Goal: Task Accomplishment & Management: Complete application form

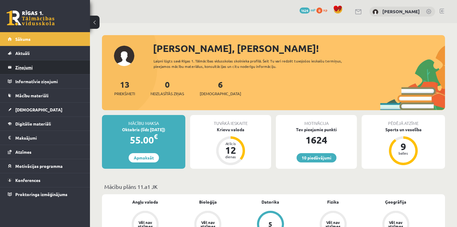
click at [46, 62] on legend "Ziņojumi 0" at bounding box center [48, 67] width 67 height 14
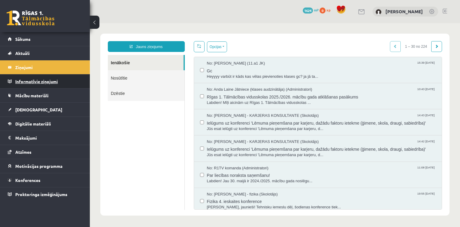
click at [58, 80] on legend "Informatīvie ziņojumi 0" at bounding box center [48, 81] width 67 height 14
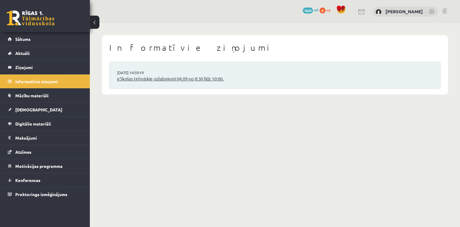
click at [168, 77] on link "eSkolas tehniskie uzlabojumi 04.09 no 8:30 līdz 10:00." at bounding box center [275, 78] width 316 height 7
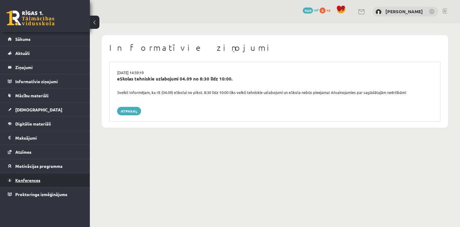
click at [31, 176] on link "Konferences" at bounding box center [45, 180] width 75 height 14
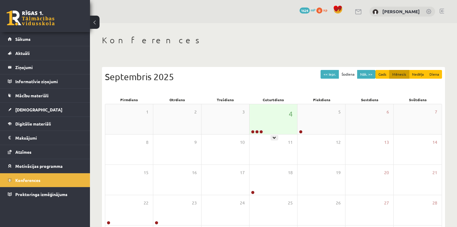
click at [274, 136] on icon at bounding box center [275, 138] width 4 height 4
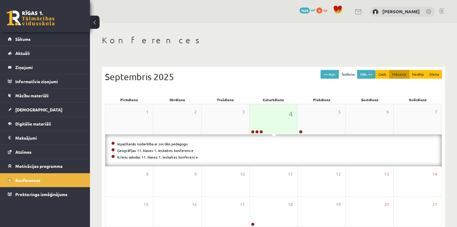
click at [253, 38] on h1 "Konferences" at bounding box center [273, 40] width 343 height 10
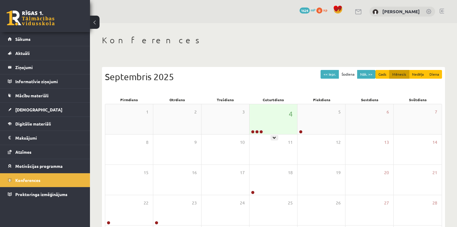
click at [258, 129] on div "4" at bounding box center [273, 119] width 48 height 30
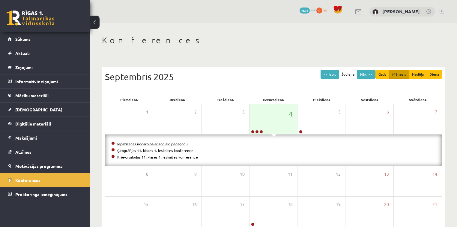
click at [153, 143] on link "Iepazīšanās nodarbība ar sociālo pedagogu" at bounding box center [152, 143] width 70 height 5
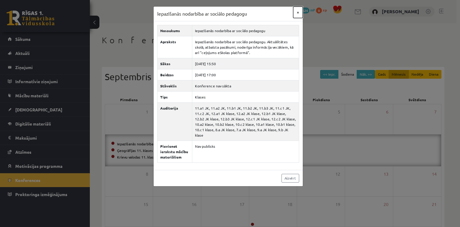
click at [299, 13] on button "×" at bounding box center [299, 12] width 10 height 11
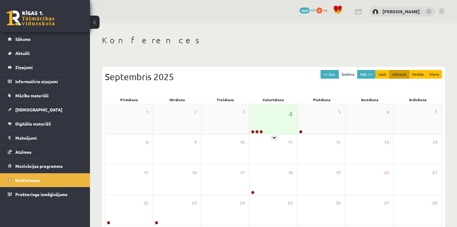
click at [275, 130] on div "4" at bounding box center [273, 119] width 48 height 30
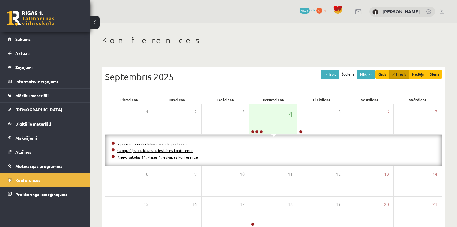
click at [156, 151] on link "Ģeogrāfijas 11. klases 1. ieskaites konference" at bounding box center [155, 150] width 76 height 5
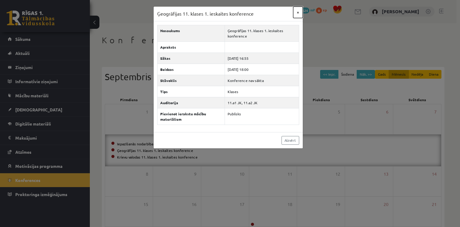
click at [298, 12] on button "×" at bounding box center [299, 12] width 10 height 11
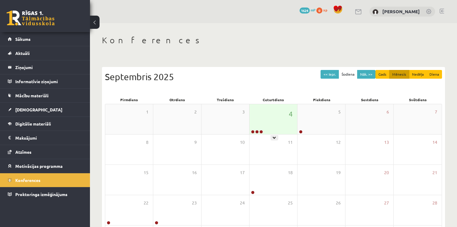
click at [270, 126] on div "4" at bounding box center [273, 119] width 48 height 30
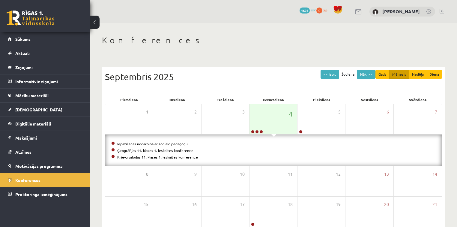
click at [176, 158] on link "Krievu valodas 11. klases 1. ieskaites konference" at bounding box center [157, 156] width 81 height 5
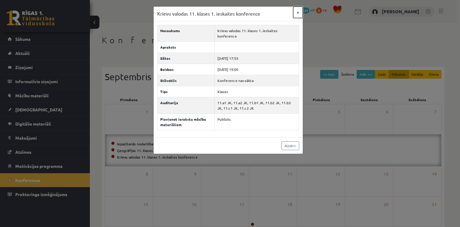
click at [298, 12] on button "×" at bounding box center [299, 12] width 10 height 11
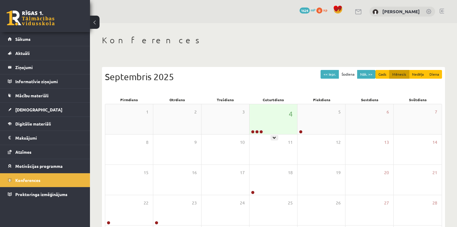
click at [272, 131] on div "4" at bounding box center [273, 119] width 48 height 30
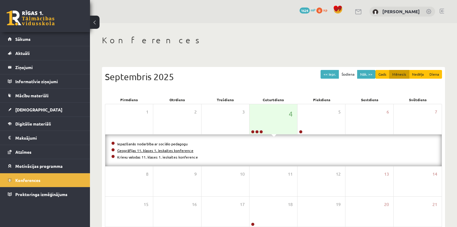
click at [171, 150] on link "Ģeogrāfijas 11. klases 1. ieskaites konference" at bounding box center [155, 150] width 76 height 5
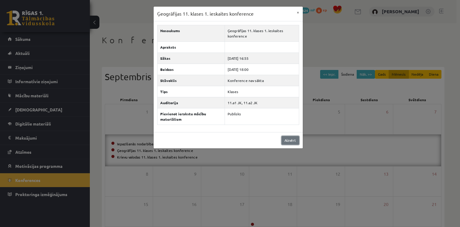
click at [287, 138] on link "Aizvērt" at bounding box center [291, 140] width 18 height 9
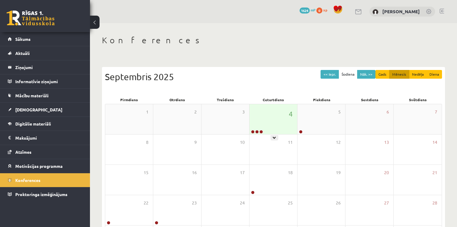
click at [265, 122] on div "4" at bounding box center [273, 119] width 48 height 30
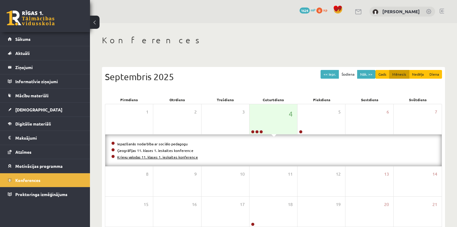
click at [152, 155] on link "Krievu valodas 11. klases 1. ieskaites konference" at bounding box center [157, 156] width 81 height 5
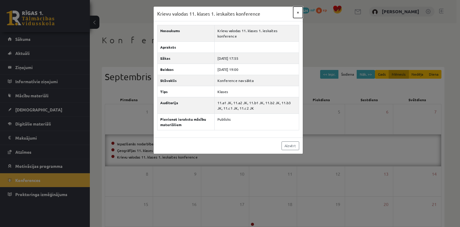
click at [298, 13] on button "×" at bounding box center [299, 12] width 10 height 11
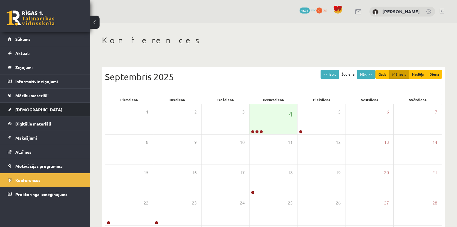
click at [48, 112] on link "[DEMOGRAPHIC_DATA]" at bounding box center [45, 110] width 75 height 14
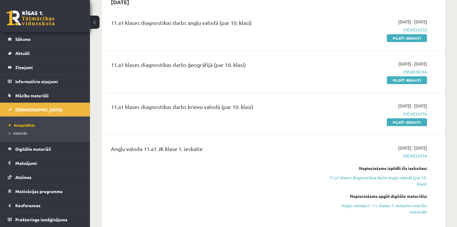
scroll to position [58, 0]
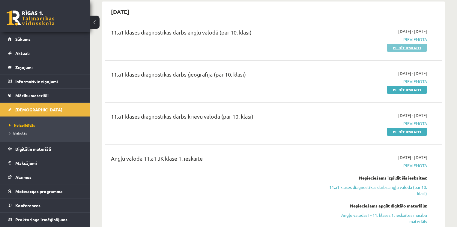
click at [401, 48] on link "Pildīt ieskaiti" at bounding box center [407, 48] width 40 height 8
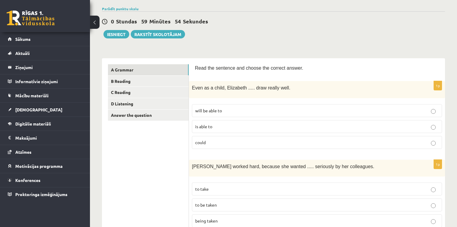
scroll to position [40, 0]
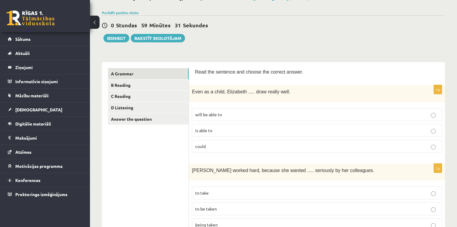
click at [212, 124] on label "is able to" at bounding box center [317, 130] width 250 height 13
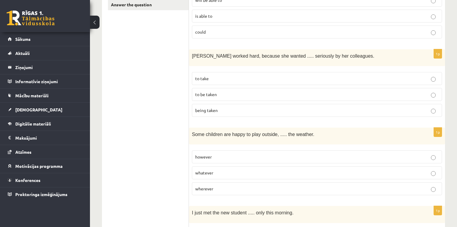
scroll to position [156, 0]
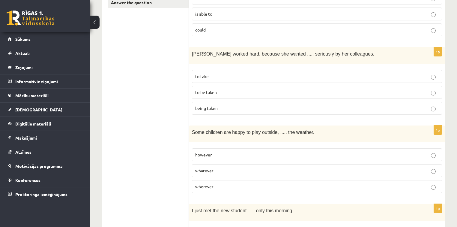
click at [239, 90] on p "to be taken" at bounding box center [316, 92] width 243 height 6
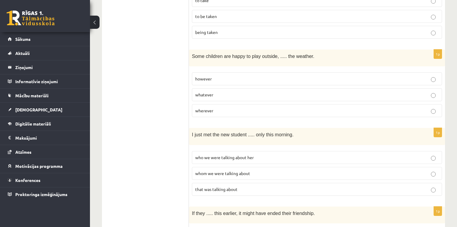
scroll to position [234, 0]
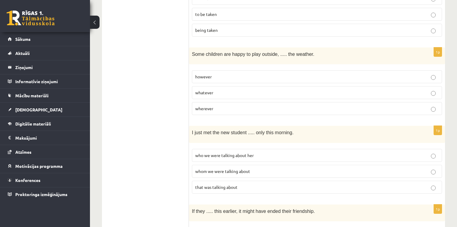
click at [231, 89] on p "whatever" at bounding box center [316, 92] width 243 height 6
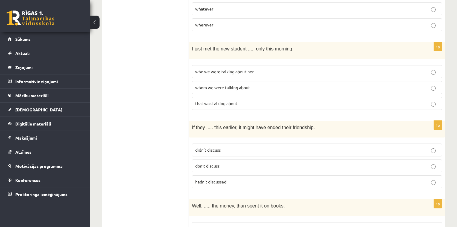
scroll to position [321, 0]
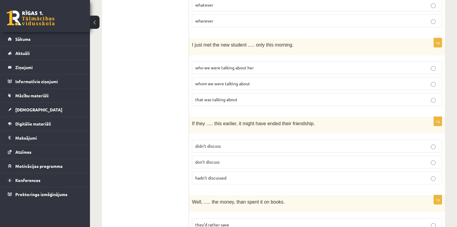
click at [209, 81] on span "whom we were talking about" at bounding box center [222, 83] width 55 height 5
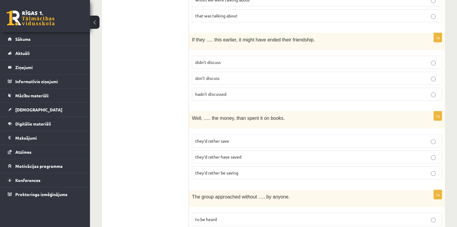
scroll to position [403, 0]
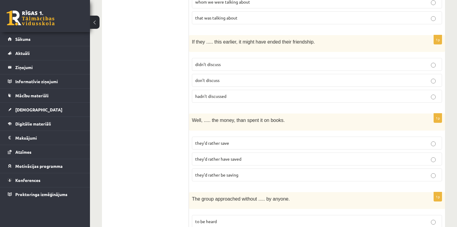
click at [220, 61] on p "didn’t discuss" at bounding box center [316, 64] width 243 height 6
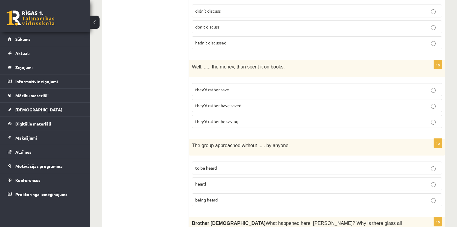
scroll to position [462, 0]
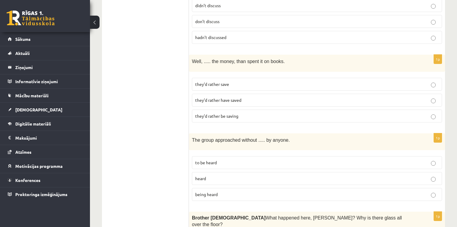
click at [228, 81] on span "they’d rather save" at bounding box center [212, 83] width 34 height 5
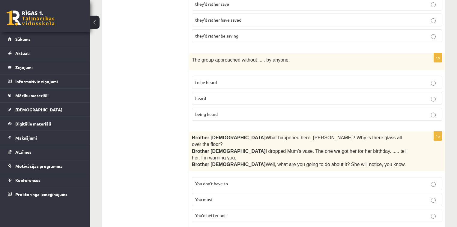
scroll to position [540, 0]
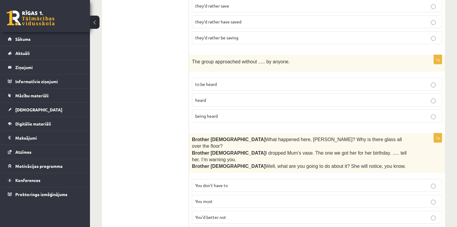
click at [224, 113] on p "being heard" at bounding box center [316, 116] width 243 height 6
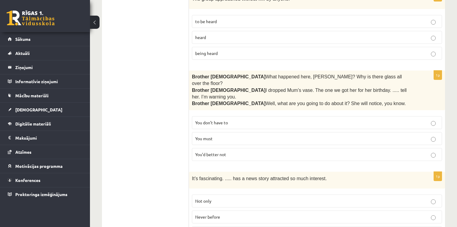
scroll to position [601, 0]
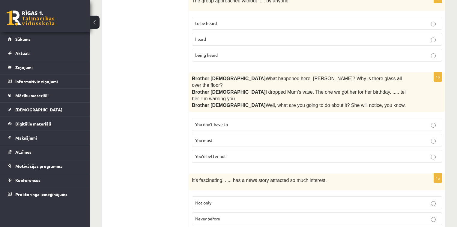
click at [237, 153] on p "You’d better not" at bounding box center [316, 156] width 243 height 6
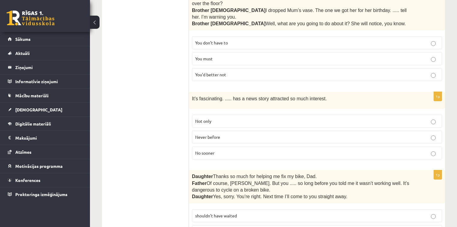
scroll to position [684, 0]
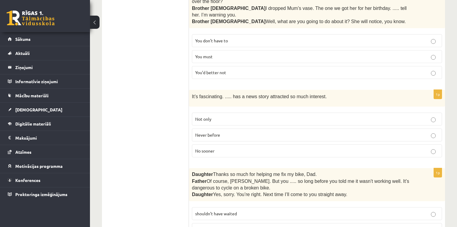
click at [224, 132] on p "Never before" at bounding box center [316, 135] width 243 height 6
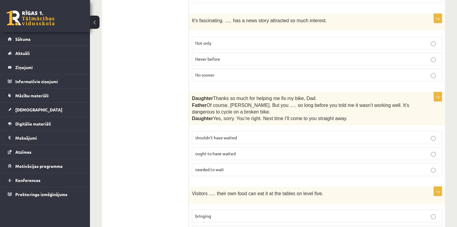
scroll to position [762, 0]
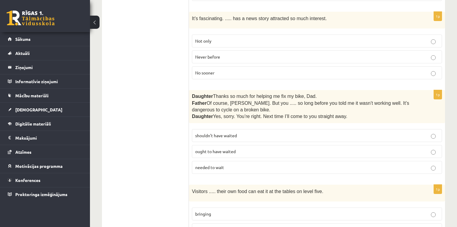
click at [227, 132] on p "shouldn’t have waited" at bounding box center [316, 135] width 243 height 6
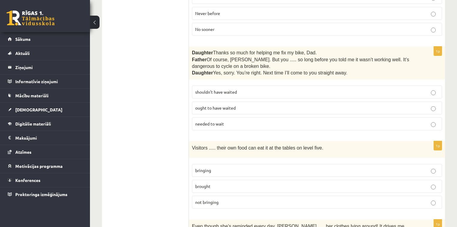
scroll to position [810, 0]
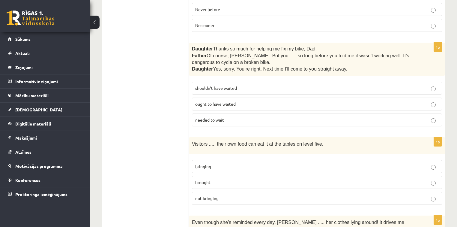
click at [216, 163] on p "bringing" at bounding box center [316, 166] width 243 height 6
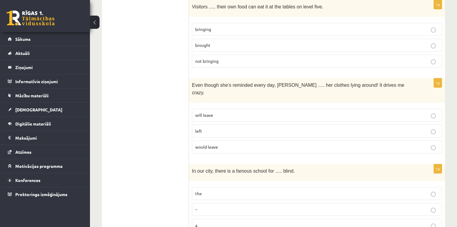
scroll to position [951, 0]
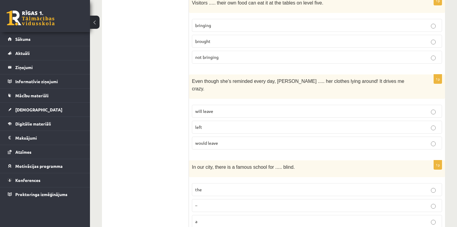
click at [246, 124] on p "left" at bounding box center [316, 127] width 243 height 6
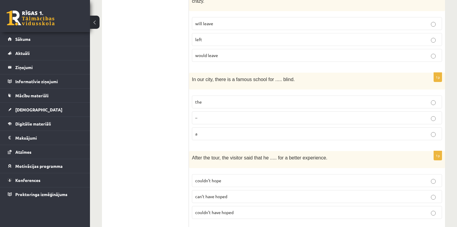
scroll to position [1042, 0]
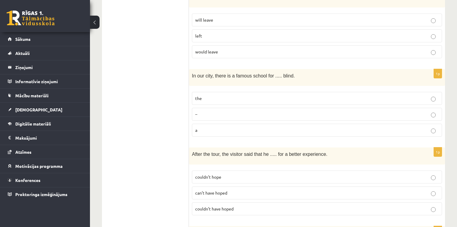
click at [278, 95] on p "the" at bounding box center [316, 98] width 243 height 6
click at [290, 174] on p "couldn’t hope" at bounding box center [316, 177] width 243 height 6
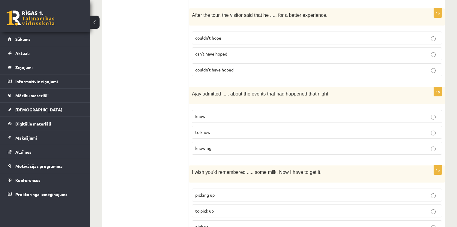
scroll to position [1182, 0]
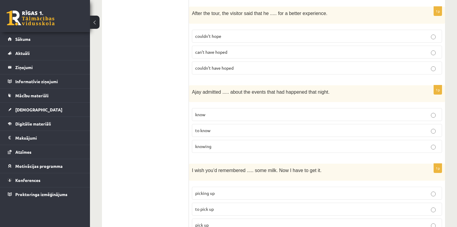
click at [351, 127] on p "to know" at bounding box center [316, 130] width 243 height 6
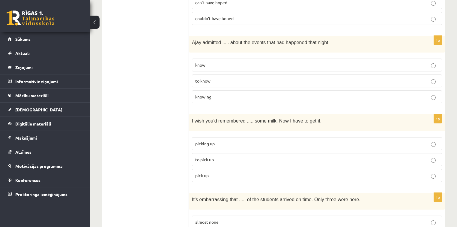
scroll to position [1236, 0]
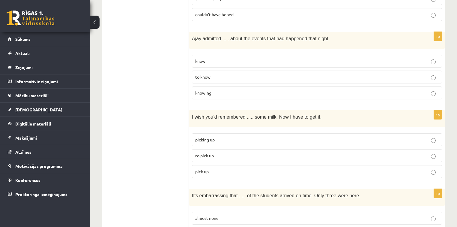
click at [251, 136] on p "picking up" at bounding box center [316, 139] width 243 height 6
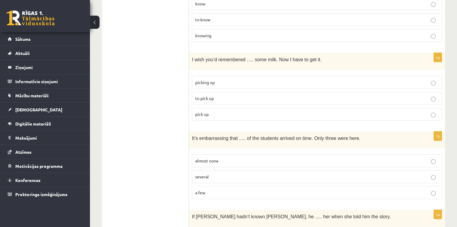
scroll to position [1301, 0]
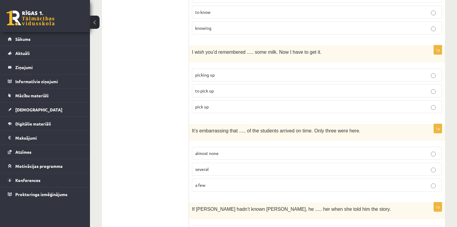
click at [237, 166] on p "several" at bounding box center [316, 169] width 243 height 6
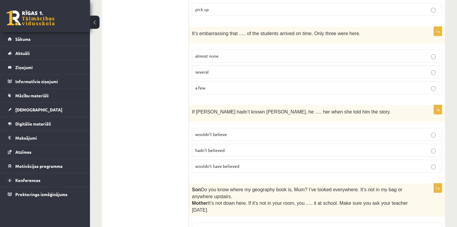
scroll to position [1403, 0]
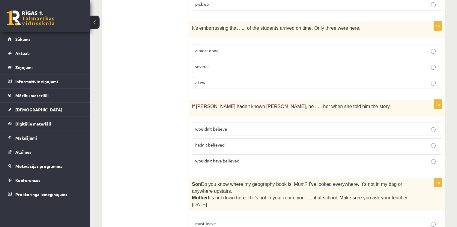
click at [235, 126] on p "wouldn’t believe" at bounding box center [316, 129] width 243 height 6
click at [299, 157] on p "wouldn’t have believed" at bounding box center [316, 160] width 243 height 6
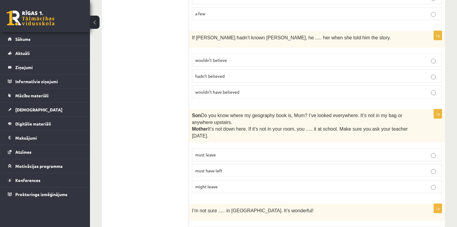
scroll to position [1476, 0]
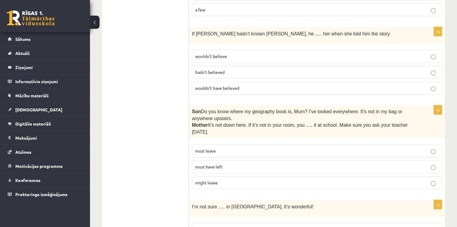
click at [270, 160] on label "must have left" at bounding box center [317, 166] width 250 height 13
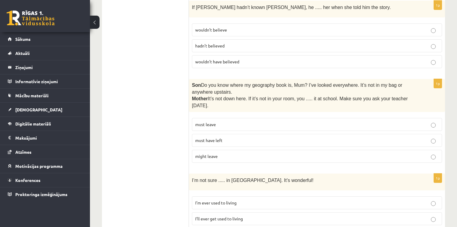
click at [345, 215] on p "I’ll ever get used to living" at bounding box center [316, 218] width 243 height 6
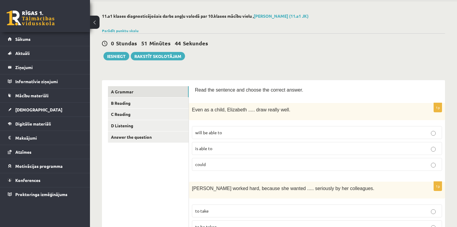
scroll to position [0, 0]
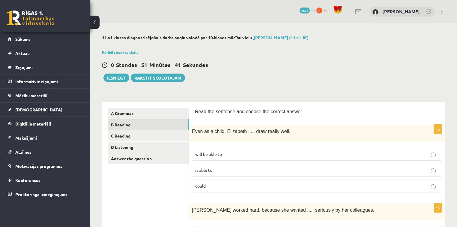
click at [154, 127] on link "B Reading" at bounding box center [148, 124] width 81 height 11
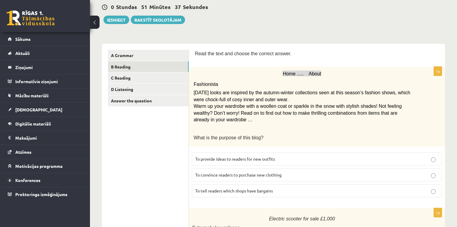
scroll to position [61, 0]
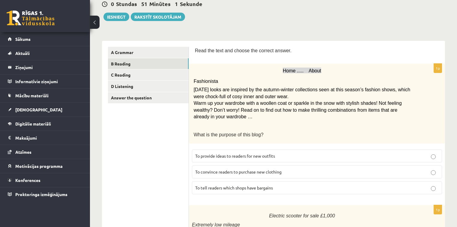
click at [252, 156] on span "To provide ideas to readers for new outfits" at bounding box center [235, 155] width 80 height 5
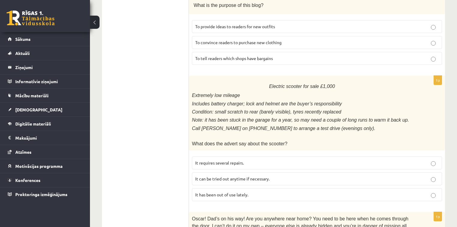
scroll to position [223, 0]
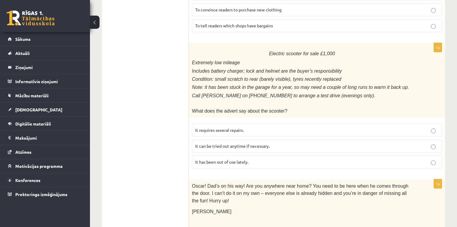
click at [240, 159] on span "It has been out of use lately." at bounding box center [221, 161] width 53 height 5
drag, startPoint x: 460, startPoint y: 117, endPoint x: 448, endPoint y: 151, distance: 36.1
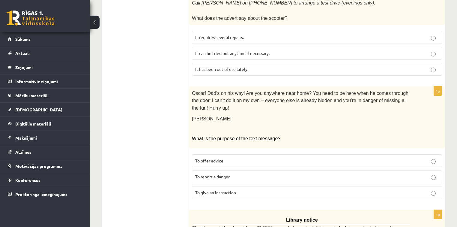
scroll to position [331, 0]
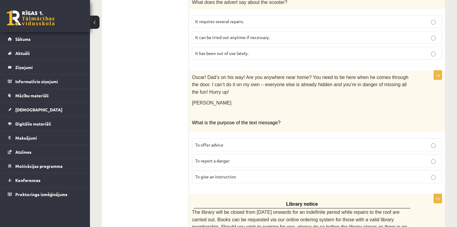
click at [346, 154] on label "To report a danger" at bounding box center [317, 160] width 250 height 13
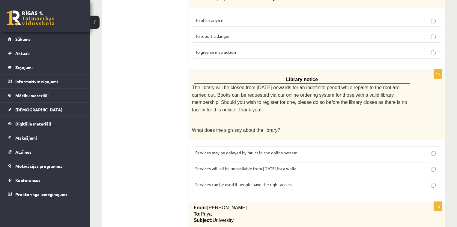
scroll to position [457, 0]
drag, startPoint x: 454, startPoint y: 100, endPoint x: 450, endPoint y: 89, distance: 12.1
click at [450, 89] on div "11.a1 klases diagnosticējošais darbs angļu valodā par 10.klases mācību vielu , …" at bounding box center [273, 30] width 367 height 929
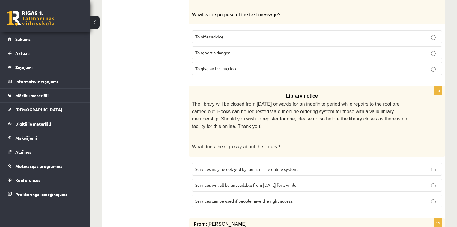
scroll to position [458, 0]
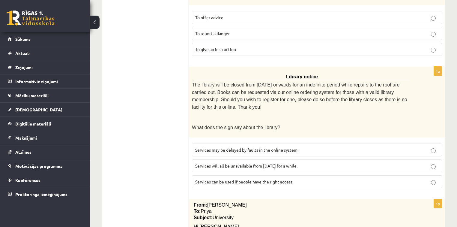
click at [330, 162] on p "Services will all be unavailable from Monday for a while." at bounding box center [316, 165] width 243 height 6
click at [324, 178] on p "Services can be used if people have the right access." at bounding box center [316, 181] width 243 height 6
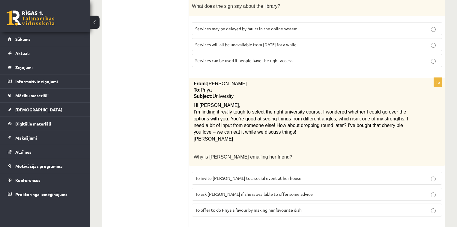
scroll to position [582, 0]
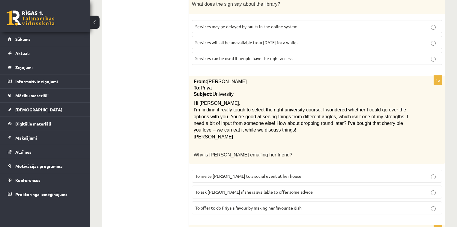
click at [243, 172] on fieldset "To invite Priya to a social event at her house To ask Priya if she is available…" at bounding box center [317, 190] width 250 height 49
click at [247, 189] on span "To ask Priya if she is available to offer some advice" at bounding box center [254, 191] width 118 height 5
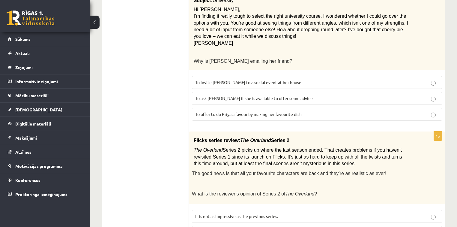
scroll to position [698, 0]
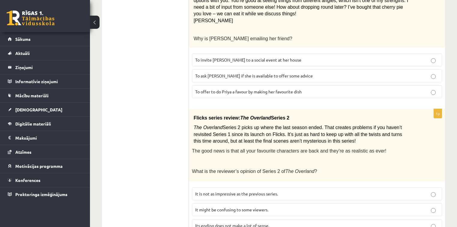
click at [251, 207] on span "It might be confusing to some viewers." at bounding box center [231, 209] width 73 height 5
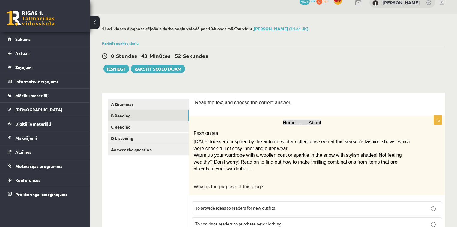
scroll to position [0, 0]
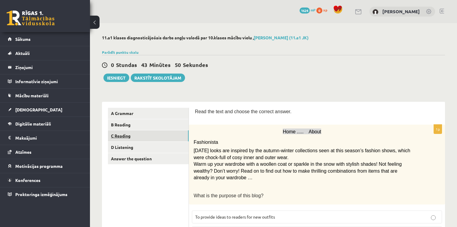
click at [132, 135] on link "C Reading" at bounding box center [148, 135] width 81 height 11
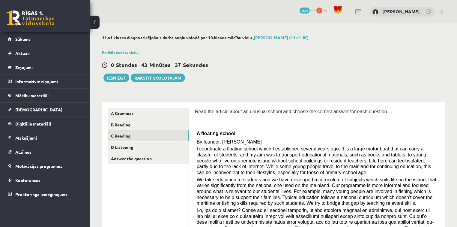
scroll to position [290, 0]
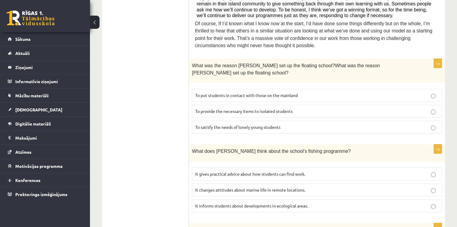
drag, startPoint x: 460, startPoint y: 84, endPoint x: 448, endPoint y: 51, distance: 35.0
click at [448, 51] on div "11.a1 klases diagnosticējošais darbs angļu valodā par 10.klases mācību vielu , …" at bounding box center [273, 140] width 367 height 815
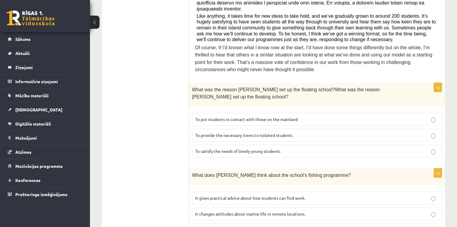
scroll to position [265, 0]
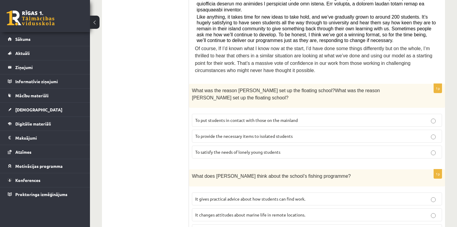
click at [286, 133] on span "To provide the necessary items to isolated students" at bounding box center [243, 135] width 97 height 5
click at [371, 145] on label "To satisfy the needs of lonely young students" at bounding box center [317, 151] width 250 height 13
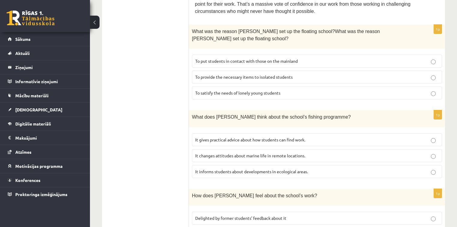
scroll to position [325, 0]
click at [281, 136] on span "It gives practical advice about how students can find work." at bounding box center [250, 138] width 110 height 5
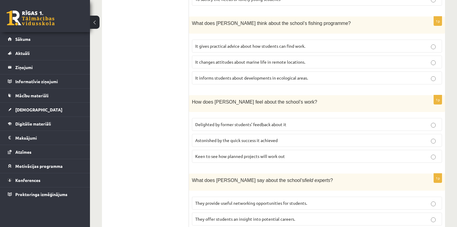
scroll to position [419, 0]
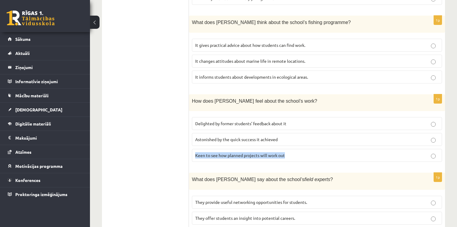
drag, startPoint x: 389, startPoint y: 139, endPoint x: 359, endPoint y: 121, distance: 34.4
click at [359, 121] on fieldset "Delighted by former students’ feedback about it Astonished by the quick success…" at bounding box center [317, 138] width 250 height 49
click at [359, 136] on p "Astonished by the quick success it achieved" at bounding box center [316, 139] width 243 height 6
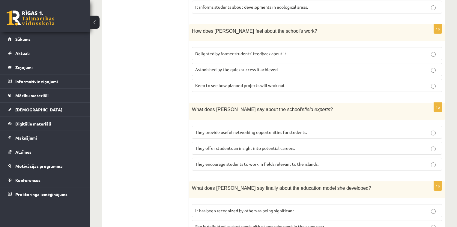
scroll to position [498, 0]
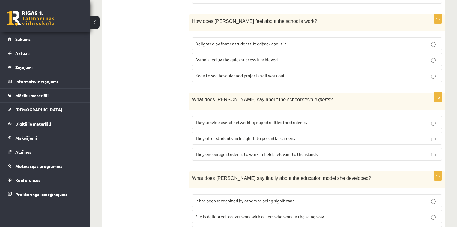
click at [270, 151] on p "They encourage students to work in fields relevant to the islands." at bounding box center [316, 154] width 243 height 6
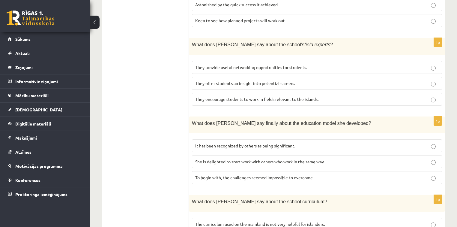
scroll to position [554, 0]
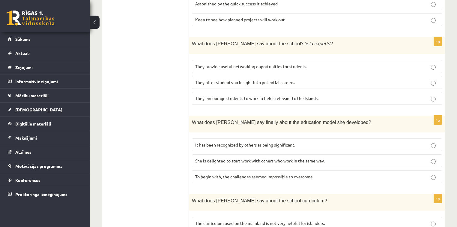
click at [271, 158] on span "She is delighted to start work with others who work in the same way." at bounding box center [260, 160] width 130 height 5
click at [427, 138] on label "It has been recognized by others as being significant." at bounding box center [317, 144] width 250 height 13
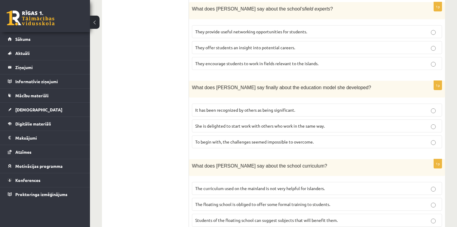
drag, startPoint x: 459, startPoint y: 76, endPoint x: 454, endPoint y: 198, distance: 122.4
drag, startPoint x: 460, startPoint y: 118, endPoint x: 444, endPoint y: 207, distance: 90.8
click at [444, 207] on div "1p What does Anna say about the school curriculum? The curriculum used on the m…" at bounding box center [317, 195] width 256 height 72
drag, startPoint x: 459, startPoint y: 208, endPoint x: 447, endPoint y: 193, distance: 18.6
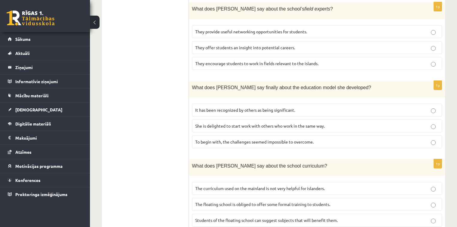
click at [302, 217] on span "Students of the floating school can suggest subjects that will benefit them." at bounding box center [266, 219] width 142 height 5
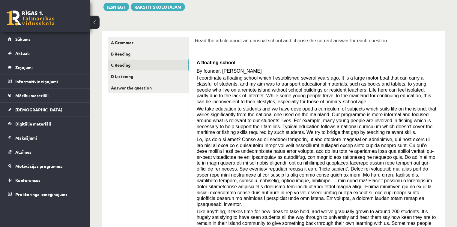
scroll to position [58, 0]
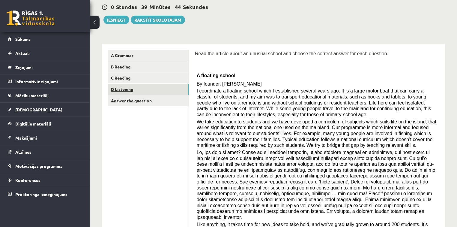
click at [151, 87] on link "D Listening" at bounding box center [148, 89] width 81 height 11
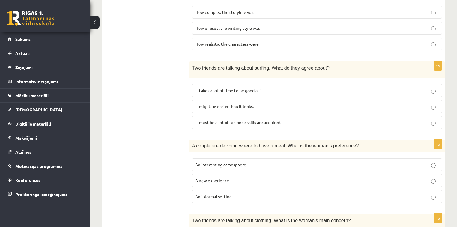
scroll to position [173, 0]
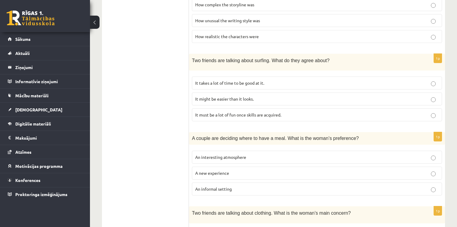
click at [244, 186] on p "An informal setting" at bounding box center [316, 189] width 243 height 6
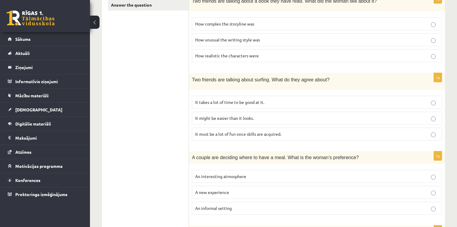
scroll to position [152, 0]
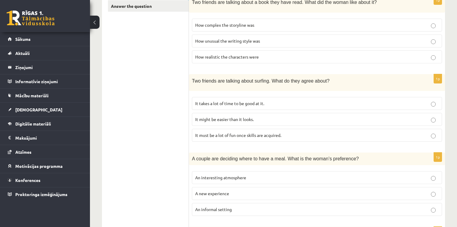
click at [224, 103] on span "It takes a lot of time to be good at it." at bounding box center [229, 102] width 69 height 5
click at [339, 94] on fieldset "It takes a lot of time to be good at it. It might be easier than it looks. It m…" at bounding box center [317, 118] width 250 height 49
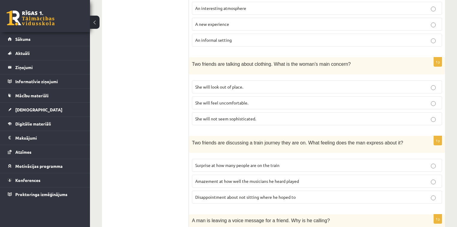
scroll to position [377, 0]
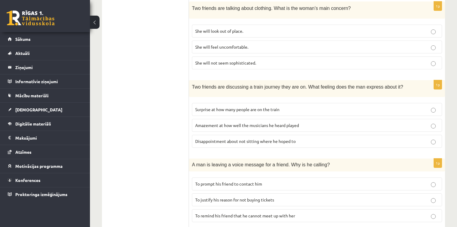
click at [271, 213] on span "To remind his friend that he cannot meet up with her" at bounding box center [245, 215] width 100 height 5
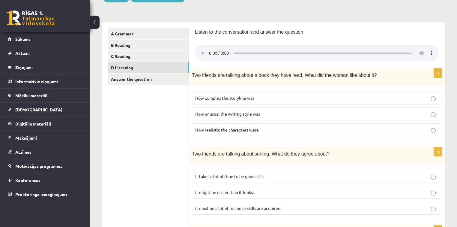
scroll to position [79, 0]
click at [222, 113] on span "How unusual the writing style was" at bounding box center [227, 114] width 65 height 5
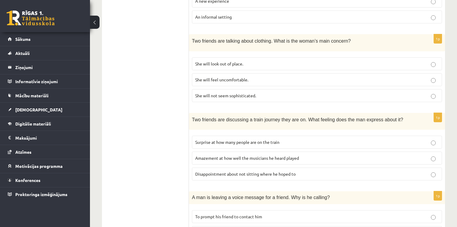
scroll to position [344, 0]
click at [239, 96] on label "She will not seem sophisticated." at bounding box center [317, 96] width 250 height 13
click at [228, 171] on span "Disappointment about not sitting where he hoped to" at bounding box center [245, 173] width 100 height 5
drag, startPoint x: 459, startPoint y: 123, endPoint x: 449, endPoint y: 149, distance: 27.8
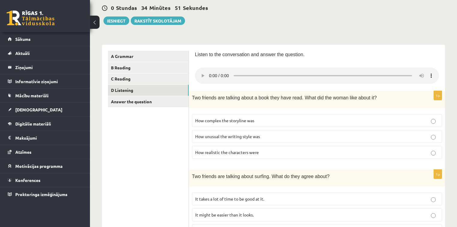
scroll to position [54, 0]
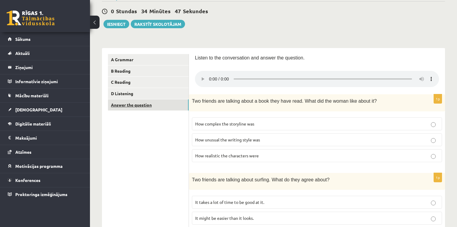
click at [133, 107] on link "Answer the question" at bounding box center [148, 104] width 81 height 11
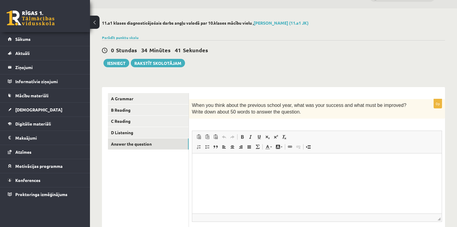
scroll to position [16, 0]
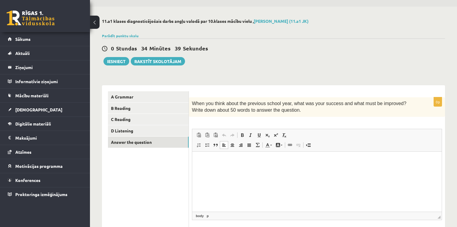
click at [313, 167] on html at bounding box center [316, 160] width 249 height 18
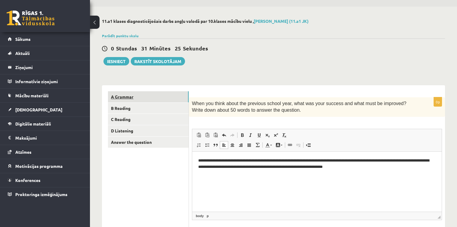
click at [167, 96] on link "A Grammar" at bounding box center [148, 96] width 81 height 11
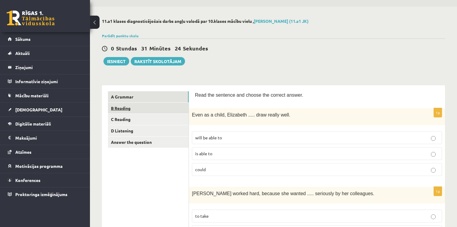
click at [168, 109] on link "B Reading" at bounding box center [148, 108] width 81 height 11
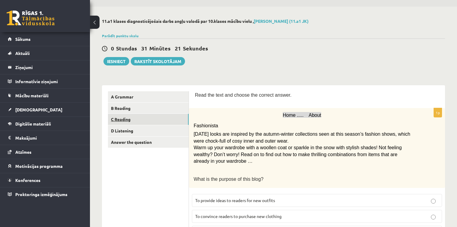
click at [165, 125] on link "C Reading" at bounding box center [148, 119] width 81 height 11
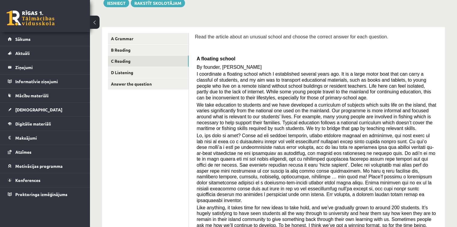
scroll to position [52, 0]
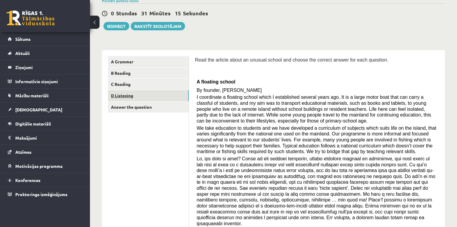
click at [177, 96] on link "D Listening" at bounding box center [148, 95] width 81 height 11
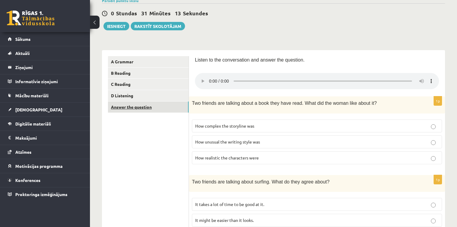
click at [175, 107] on link "Answer the question" at bounding box center [148, 106] width 81 height 11
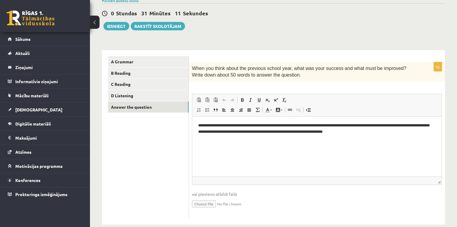
scroll to position [0, 0]
click at [120, 28] on button "Iesniegt" at bounding box center [116, 26] width 26 height 8
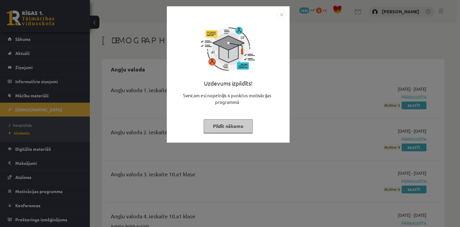
click at [230, 122] on button "Pildīt nākamo" at bounding box center [228, 126] width 49 height 14
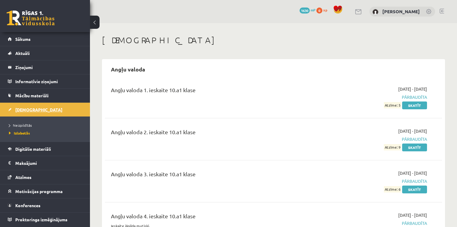
click at [74, 112] on link "[DEMOGRAPHIC_DATA]" at bounding box center [45, 110] width 75 height 14
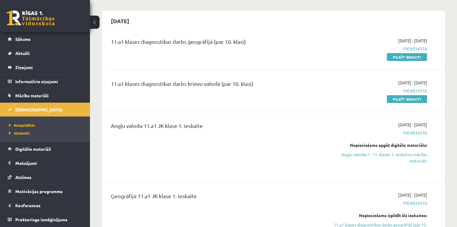
scroll to position [48, 0]
click at [43, 98] on link "Mācību materiāli" at bounding box center [45, 95] width 75 height 14
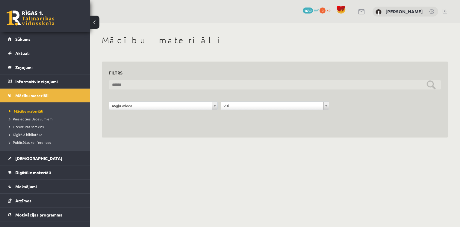
click at [431, 84] on input "text" at bounding box center [275, 84] width 332 height 9
type input "***"
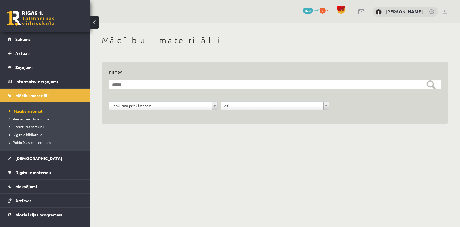
click at [34, 96] on span "Mācību materiāli" at bounding box center [31, 95] width 33 height 5
click at [28, 169] on link "Digitālie materiāli" at bounding box center [45, 172] width 75 height 14
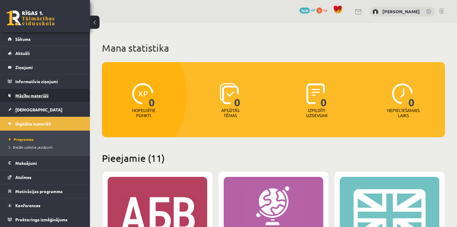
click at [50, 94] on link "Mācību materiāli" at bounding box center [45, 95] width 75 height 14
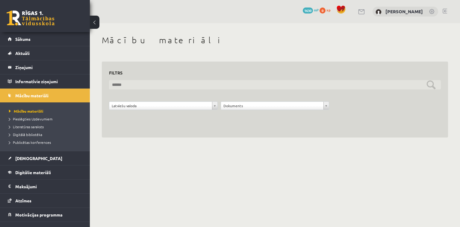
click at [294, 84] on input "text" at bounding box center [275, 84] width 332 height 9
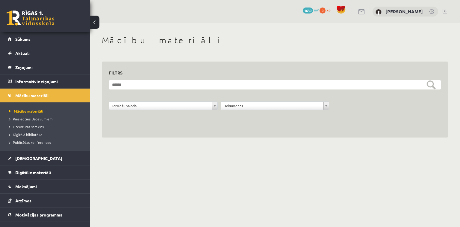
click at [230, 153] on body "0 Dāvanas 1630 mP 0 xp [PERSON_NAME] Sākums Aktuāli Kā mācīties eSKOLĀ Kontakti…" at bounding box center [230, 113] width 460 height 227
click at [41, 90] on link "Mācību materiāli" at bounding box center [45, 95] width 75 height 14
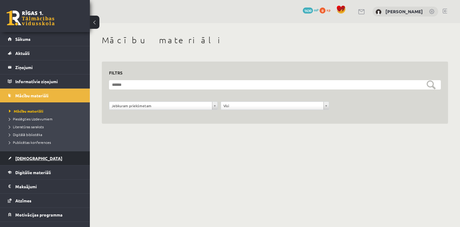
click at [40, 154] on link "[DEMOGRAPHIC_DATA]" at bounding box center [45, 158] width 75 height 14
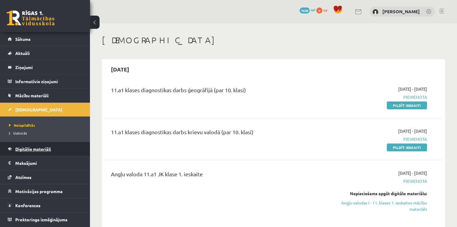
click at [38, 145] on link "Digitālie materiāli" at bounding box center [45, 149] width 75 height 14
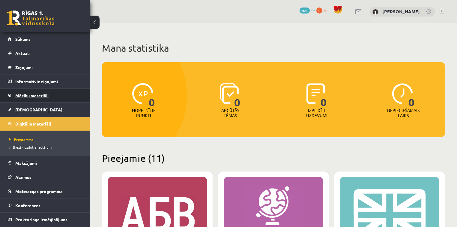
click at [40, 97] on link "Mācību materiāli" at bounding box center [45, 95] width 75 height 14
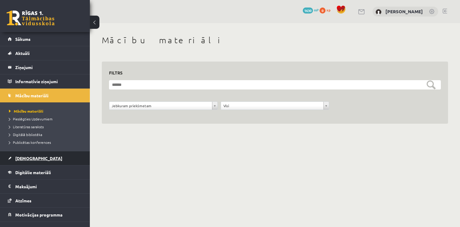
click at [42, 158] on link "[DEMOGRAPHIC_DATA]" at bounding box center [45, 158] width 75 height 14
